Goal: Information Seeking & Learning: Learn about a topic

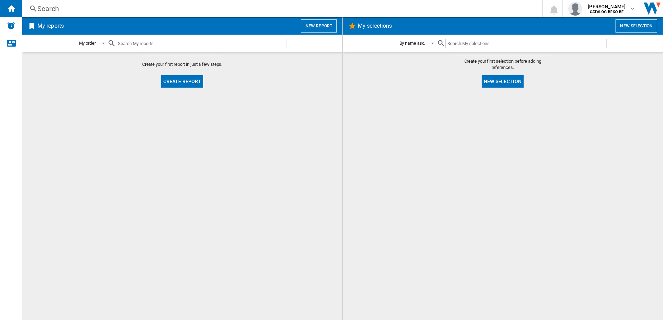
click at [138, 42] on input "text" at bounding box center [201, 43] width 171 height 9
click at [51, 9] on div "Search" at bounding box center [280, 9] width 487 height 10
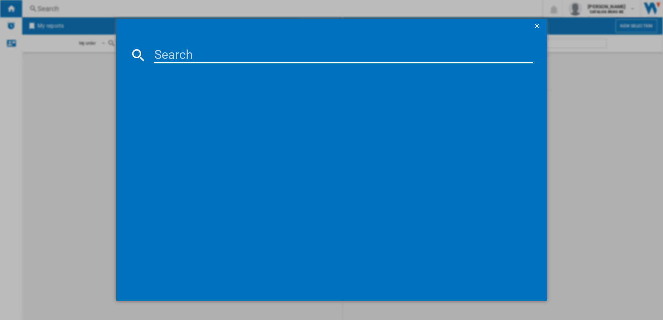
click at [165, 56] on input at bounding box center [344, 55] width 380 height 17
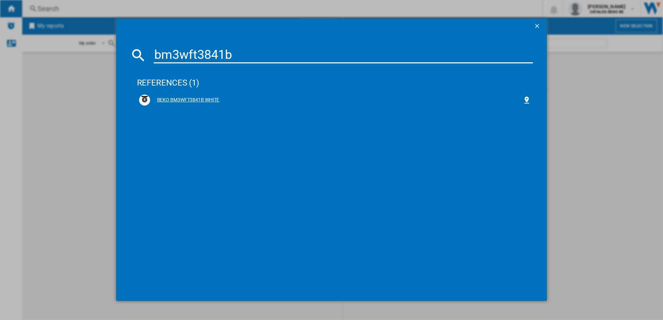
type input "bm3wft3841b"
click at [182, 100] on div "BEKO BM3WFT3841B WHITE" at bounding box center [336, 100] width 373 height 7
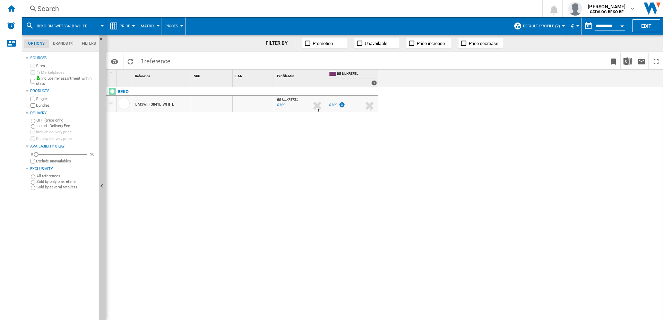
click at [35, 7] on ng-md-icon at bounding box center [33, 9] width 8 height 9
click at [50, 8] on div "Search" at bounding box center [280, 9] width 487 height 10
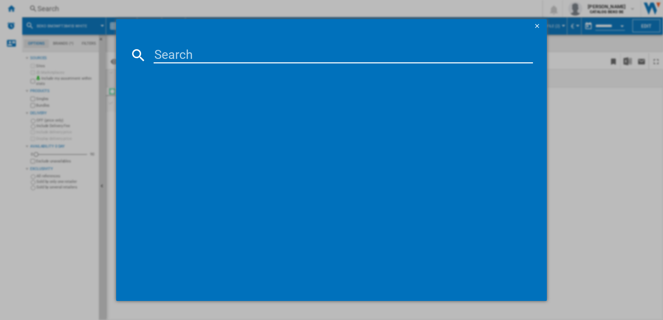
click at [569, 125] on div at bounding box center [331, 160] width 663 height 320
click at [570, 104] on div at bounding box center [331, 160] width 663 height 320
click at [535, 25] on ng-md-icon "getI18NText('BUTTONS.CLOSE_DIALOG')" at bounding box center [538, 27] width 8 height 8
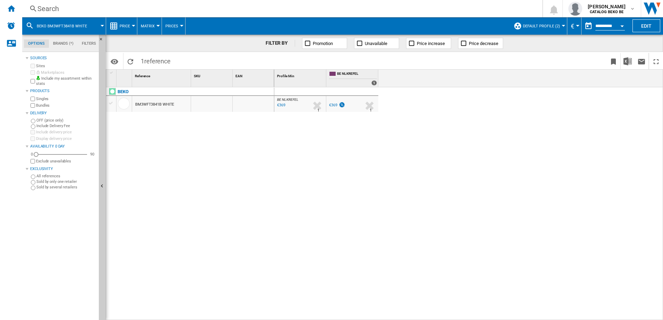
click at [558, 25] on span "Default profile (2)" at bounding box center [541, 26] width 37 height 5
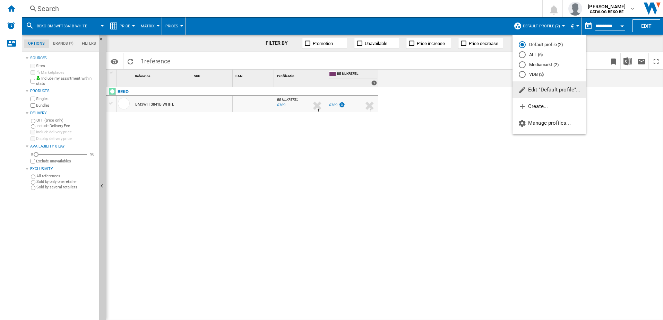
click at [528, 56] on md-radio-button "ALL (6)" at bounding box center [549, 55] width 61 height 7
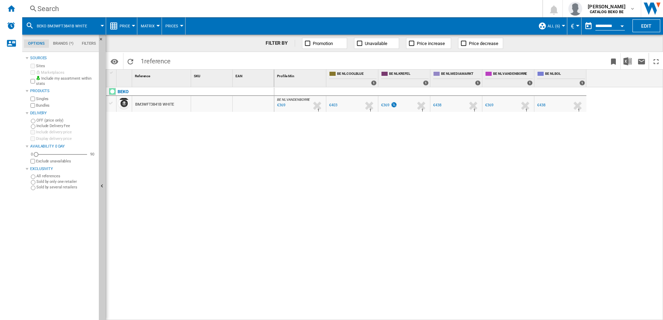
click at [124, 25] on span "Price" at bounding box center [125, 26] width 10 height 5
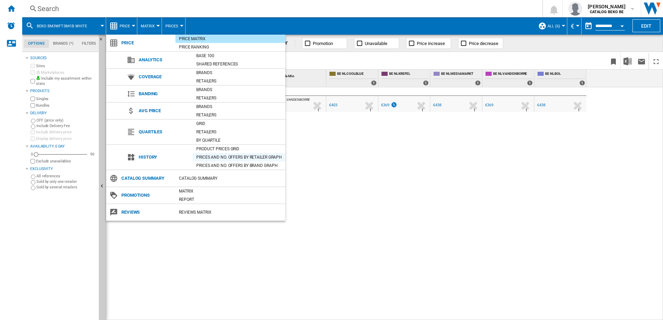
click at [221, 158] on div "Prices and No. offers by retailer graph" at bounding box center [239, 157] width 93 height 7
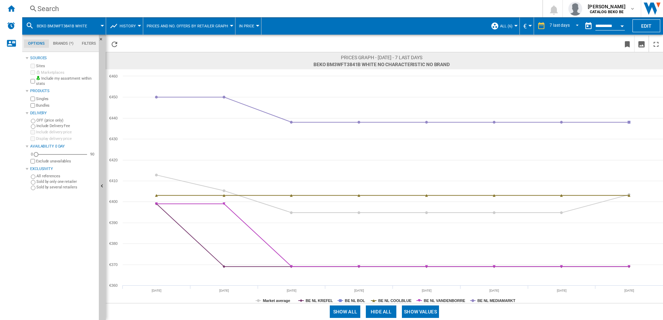
drag, startPoint x: 573, startPoint y: 26, endPoint x: 564, endPoint y: 20, distance: 10.4
click at [564, 20] on div "7 last days 1 day 7 last days 14 last days 21 last days 28 last days 31 last da…" at bounding box center [558, 25] width 48 height 17
click at [564, 22] on md-select-value "7 last days" at bounding box center [565, 26] width 33 height 10
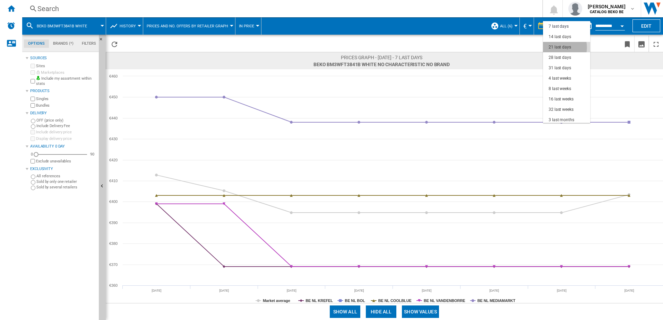
click at [556, 48] on div "21 last days" at bounding box center [560, 47] width 23 height 6
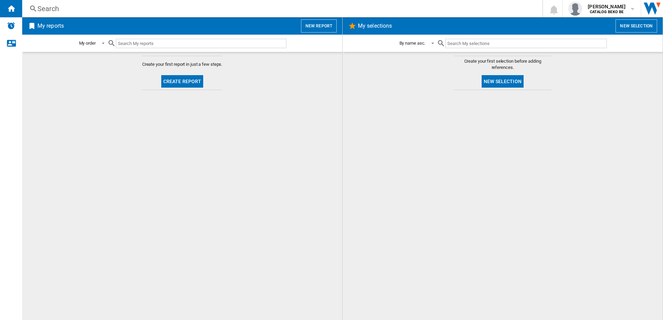
click at [92, 9] on div "Search" at bounding box center [280, 9] width 487 height 10
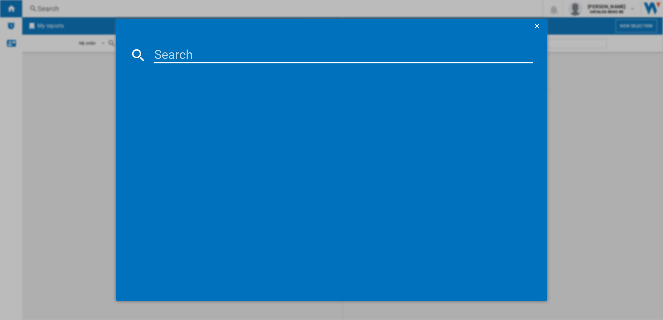
click at [170, 53] on input at bounding box center [344, 55] width 380 height 17
type input "bm3wft3841b"
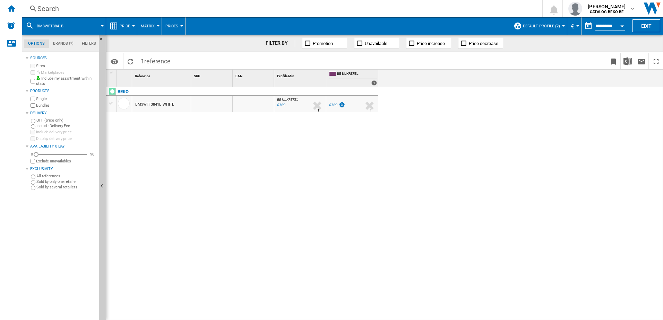
click at [604, 23] on md-datepicker "**********" at bounding box center [606, 26] width 50 height 14
click at [604, 24] on input "**********" at bounding box center [609, 27] width 29 height 6
click at [535, 26] on span "Default profile (2)" at bounding box center [541, 26] width 37 height 5
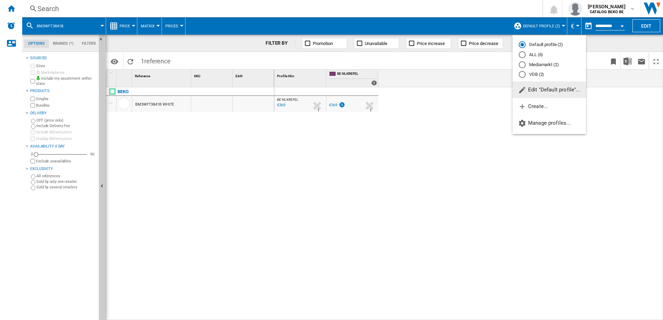
click at [532, 53] on md-radio-button "ALL (6)" at bounding box center [549, 55] width 61 height 7
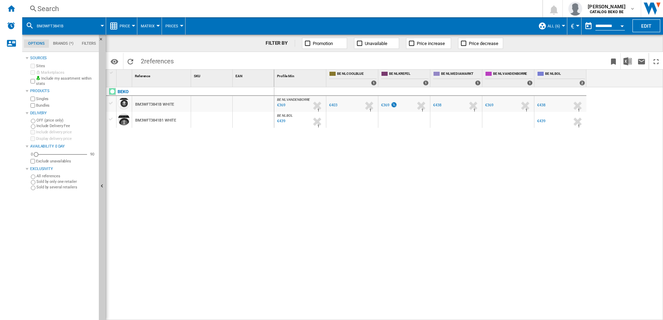
click at [123, 25] on span "Price" at bounding box center [125, 26] width 10 height 5
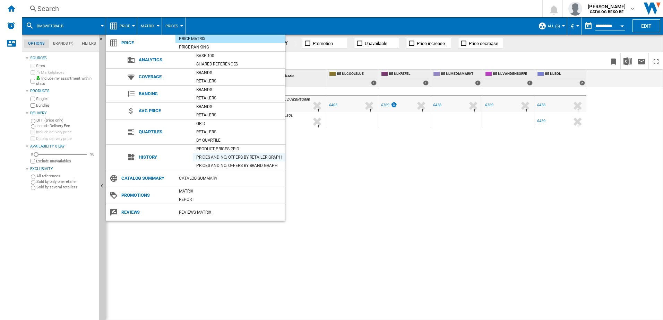
click at [211, 156] on div "Prices and No. offers by retailer graph" at bounding box center [239, 157] width 93 height 7
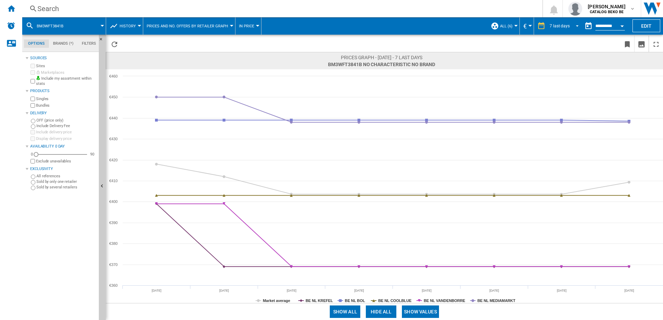
click at [576, 23] on span "REPORTS.WIZARD.STEPS.REPORT.STEPS.REPORT_OPTIONS.PERIOD: 7 last days" at bounding box center [575, 25] width 8 height 6
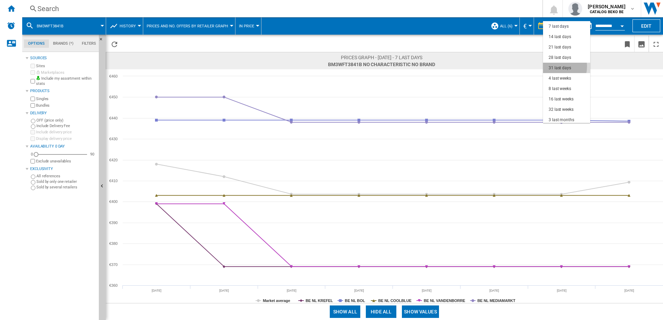
click at [557, 67] on div "31 last days" at bounding box center [560, 68] width 23 height 6
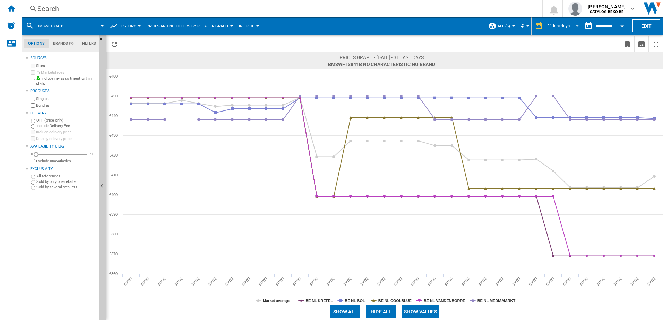
click at [561, 27] on div "31 last days" at bounding box center [558, 26] width 23 height 5
click at [561, 33] on div "14 last days" at bounding box center [557, 35] width 23 height 6
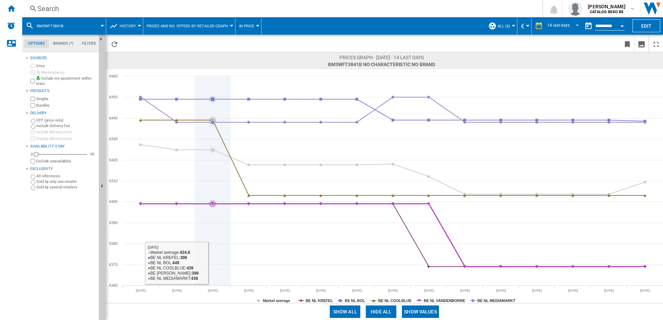
click at [213, 269] on icon at bounding box center [213, 180] width 0 height 209
